Goal: Find specific page/section

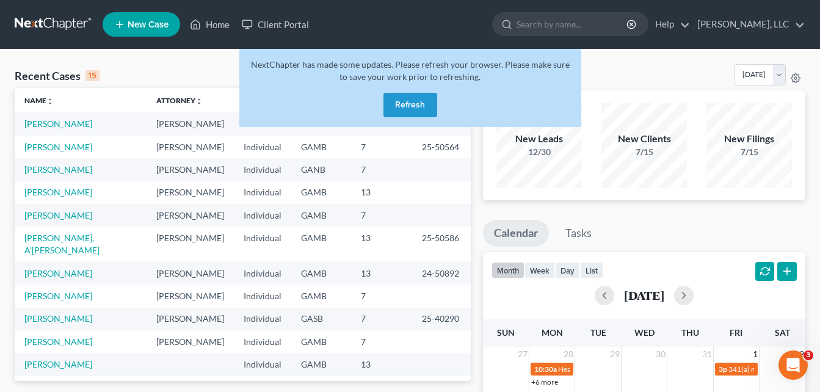
click at [406, 107] on button "Refresh" at bounding box center [411, 105] width 54 height 24
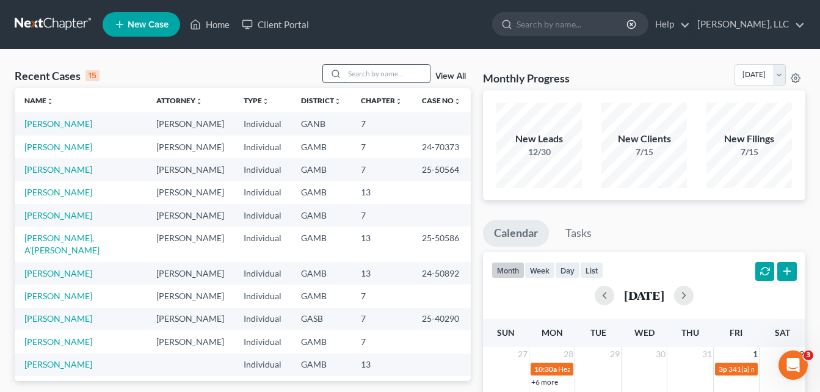
click at [391, 70] on input "search" at bounding box center [387, 74] width 86 height 18
type input "curry"
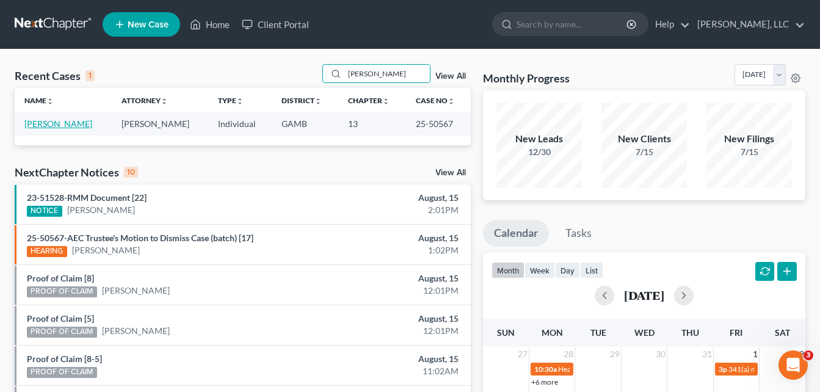
click at [63, 123] on link "Curry, Jacqueline" at bounding box center [58, 123] width 68 height 10
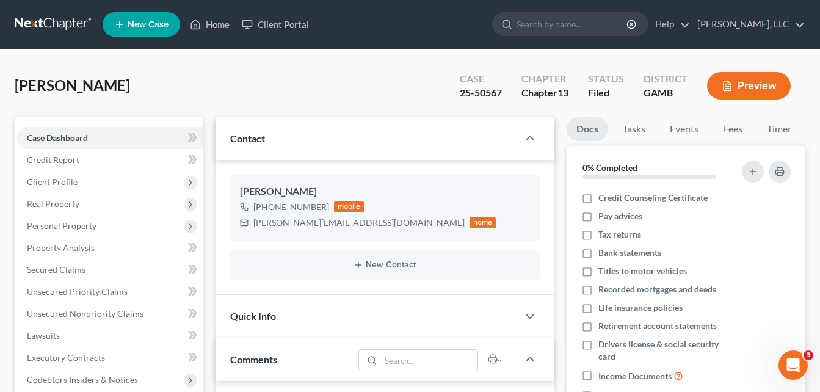
click at [215, 87] on div "Curry, Jacqueline Upgraded Case 25-50567 Chapter Chapter 13 Status Filed Distri…" at bounding box center [410, 90] width 791 height 53
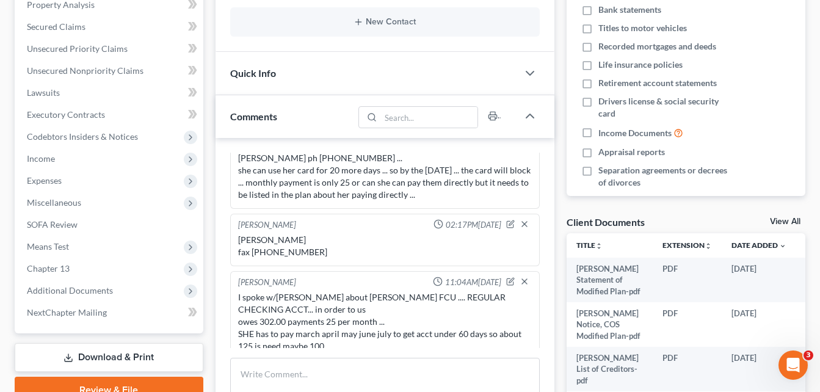
scroll to position [244, 0]
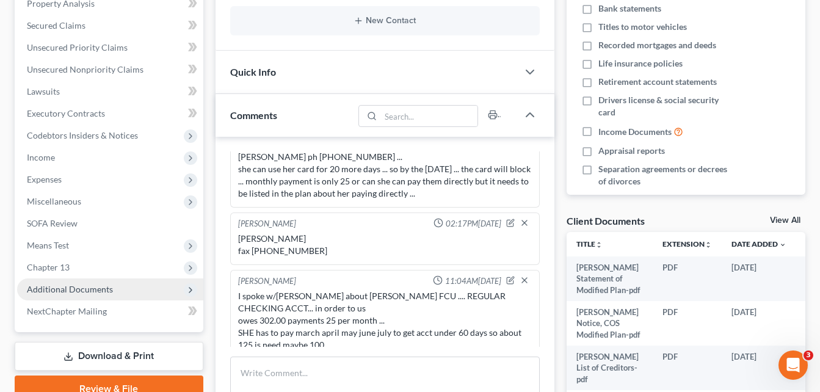
click at [75, 291] on span "Additional Documents" at bounding box center [70, 289] width 86 height 10
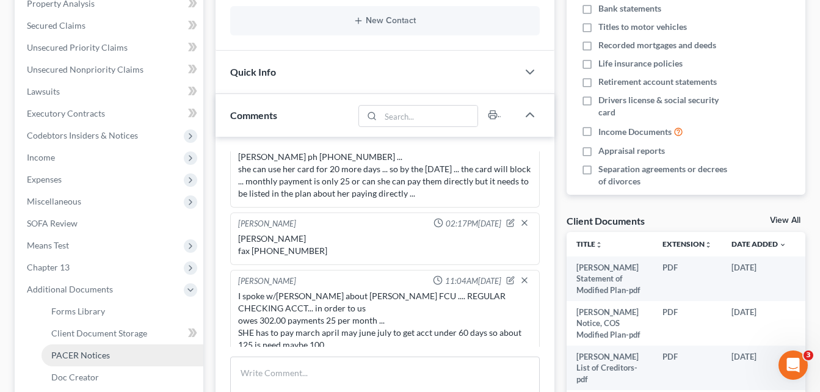
click at [93, 355] on span "PACER Notices" at bounding box center [80, 355] width 59 height 10
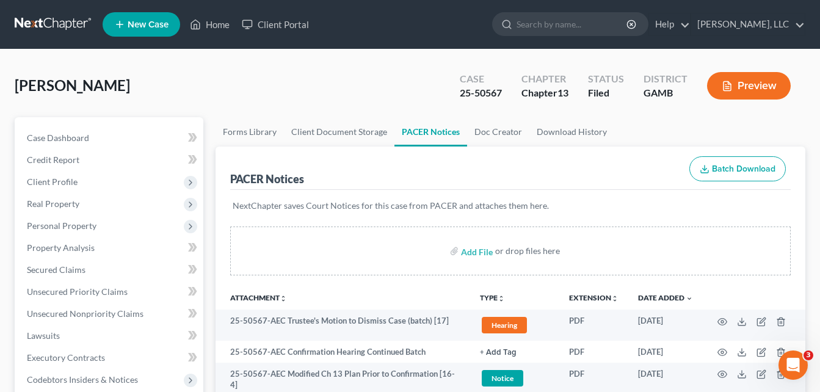
click at [218, 93] on div "Curry, Jacqueline Upgraded Case 25-50567 Chapter Chapter 13 Status Filed Distri…" at bounding box center [410, 90] width 791 height 53
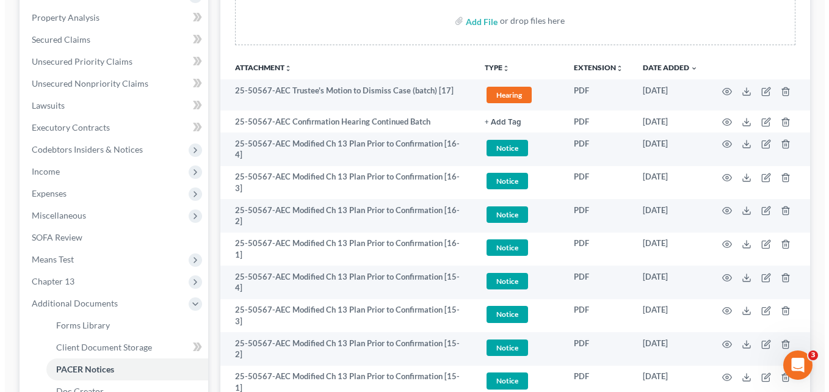
scroll to position [220, 0]
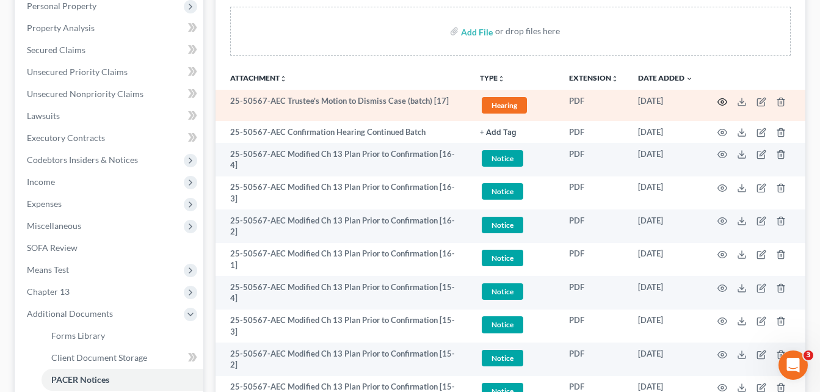
click at [724, 104] on icon "button" at bounding box center [723, 102] width 10 height 10
